Goal: Transaction & Acquisition: Subscribe to service/newsletter

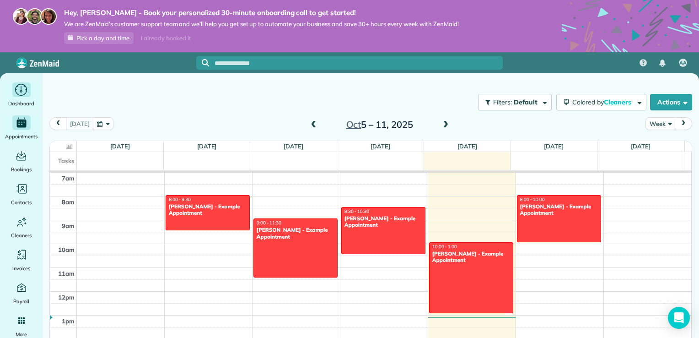
click at [12, 97] on div "Dashboard" at bounding box center [21, 95] width 37 height 26
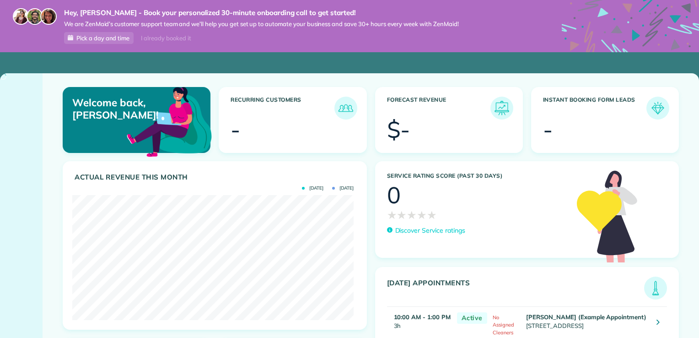
scroll to position [125, 281]
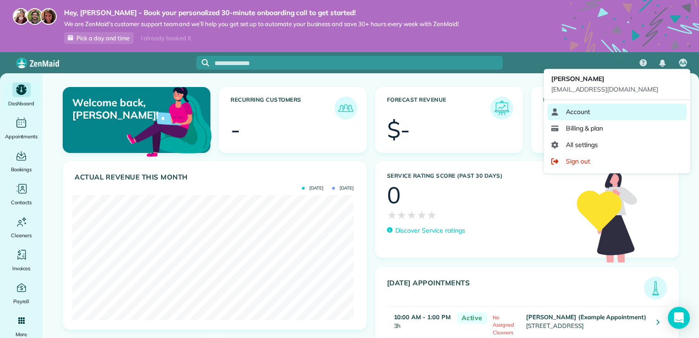
click at [636, 112] on link "Account" at bounding box center [617, 111] width 139 height 16
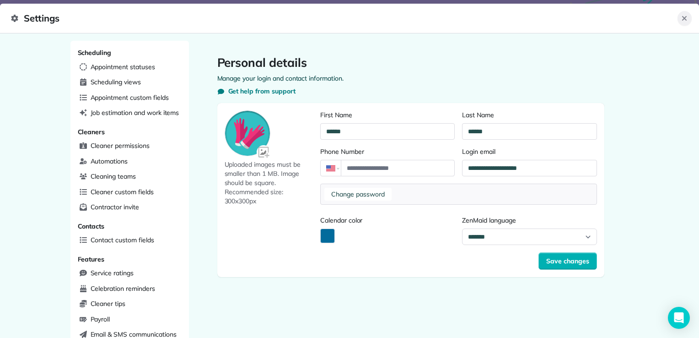
click at [685, 20] on icon "Close" at bounding box center [684, 18] width 7 height 7
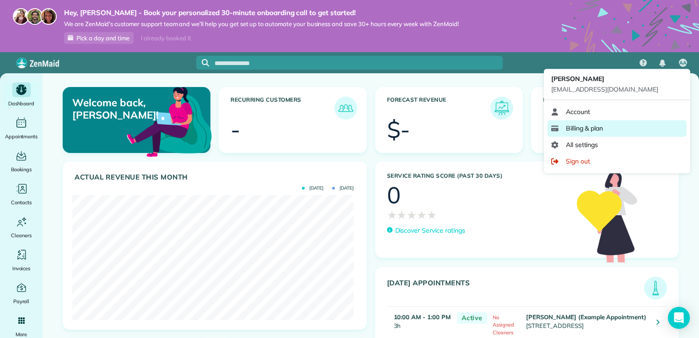
click at [628, 127] on link "Billing & plan" at bounding box center [617, 128] width 139 height 16
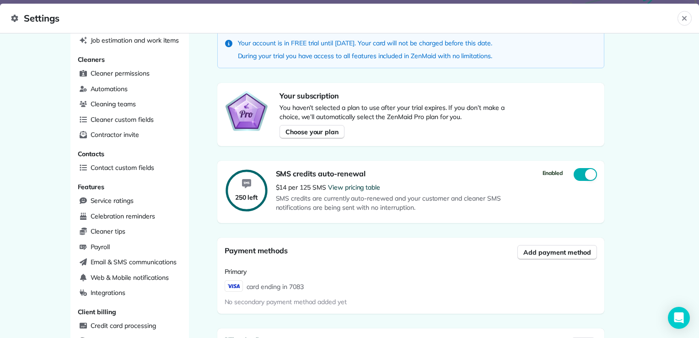
scroll to position [74, 0]
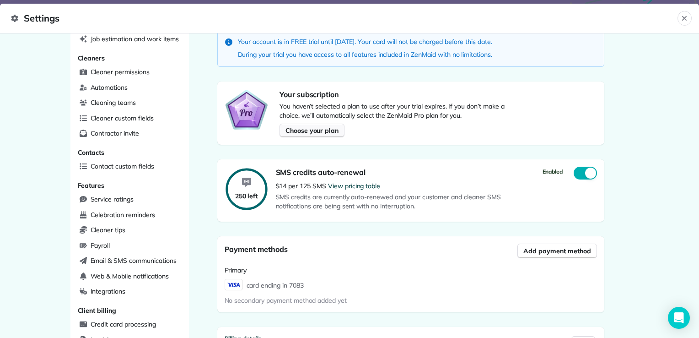
click at [327, 135] on button "Choose your plan" at bounding box center [312, 131] width 65 height 14
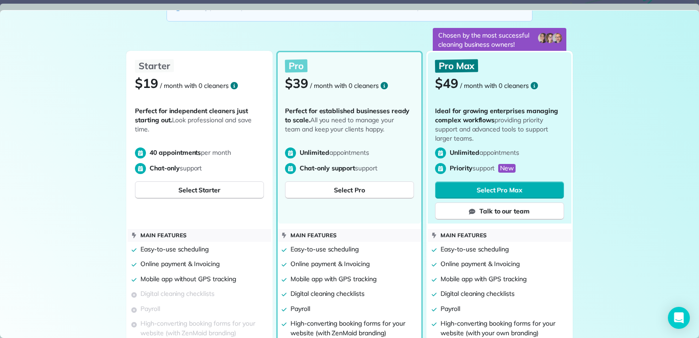
scroll to position [92, 0]
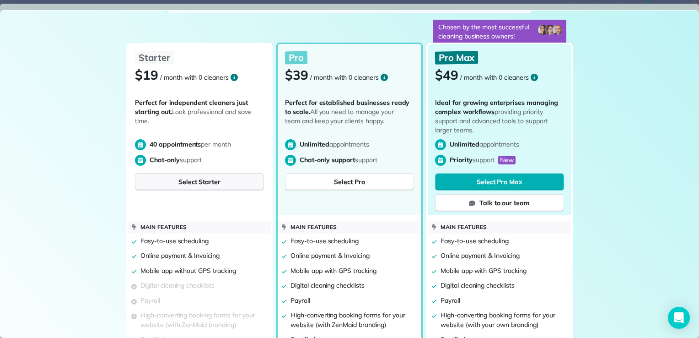
click at [199, 180] on span "Select Starter" at bounding box center [199, 181] width 42 height 9
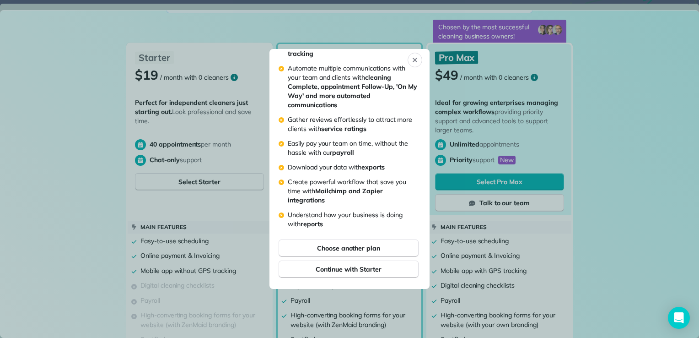
scroll to position [174, 0]
click at [320, 268] on span "Continue with Starter" at bounding box center [348, 268] width 65 height 9
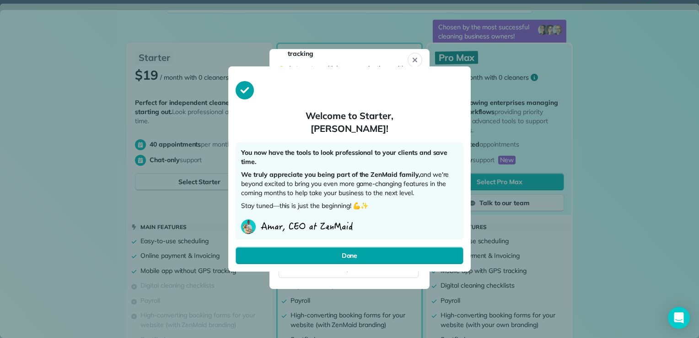
click at [335, 253] on button "Done" at bounding box center [350, 255] width 228 height 17
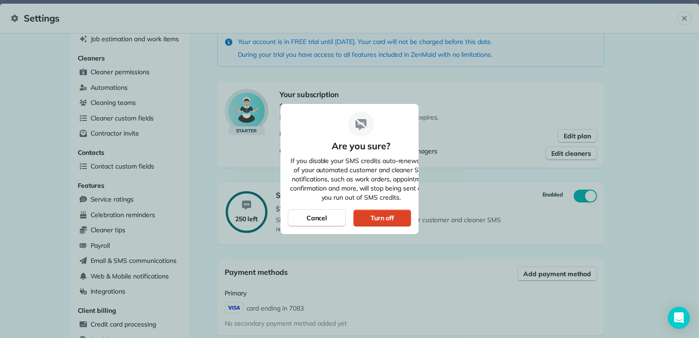
click at [369, 221] on div "Turn off" at bounding box center [382, 217] width 58 height 17
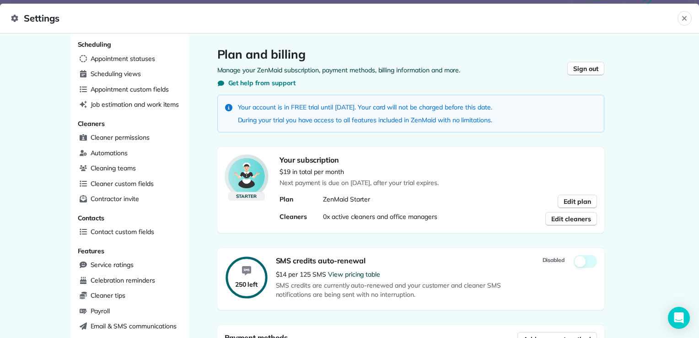
scroll to position [0, 0]
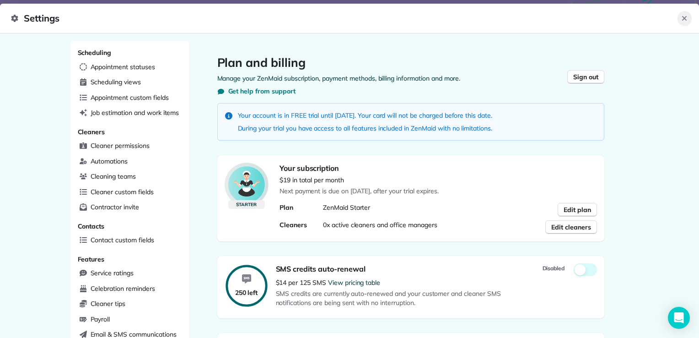
click at [687, 19] on icon "Close" at bounding box center [684, 18] width 7 height 7
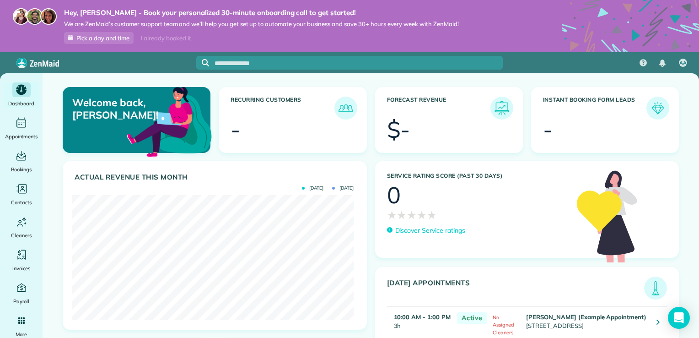
click at [174, 38] on div "I already booked it" at bounding box center [165, 37] width 61 height 11
